Goal: Task Accomplishment & Management: Manage account settings

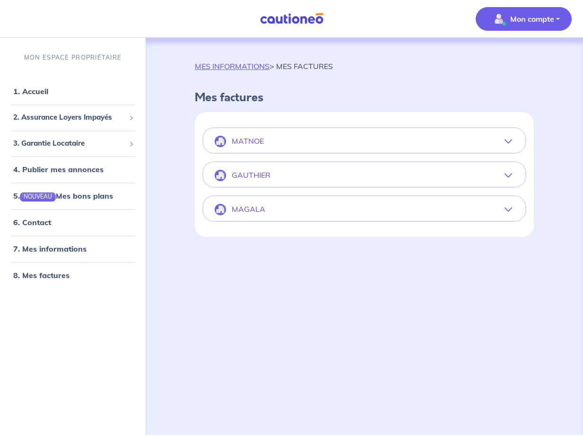
click at [335, 206] on button "MAGALA" at bounding box center [364, 209] width 322 height 23
